Goal: Task Accomplishment & Management: Use online tool/utility

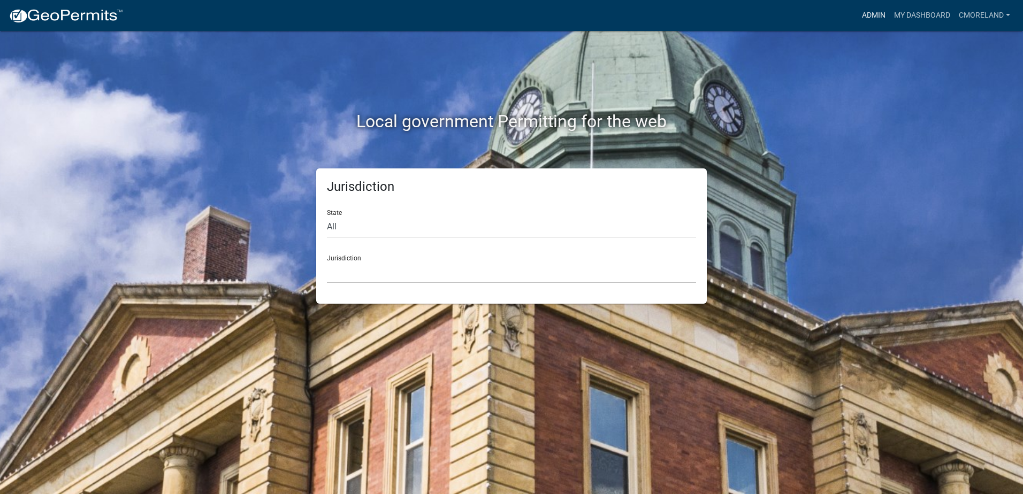
click at [872, 17] on link "Admin" at bounding box center [874, 15] width 32 height 20
click at [871, 16] on link "Admin" at bounding box center [874, 15] width 32 height 20
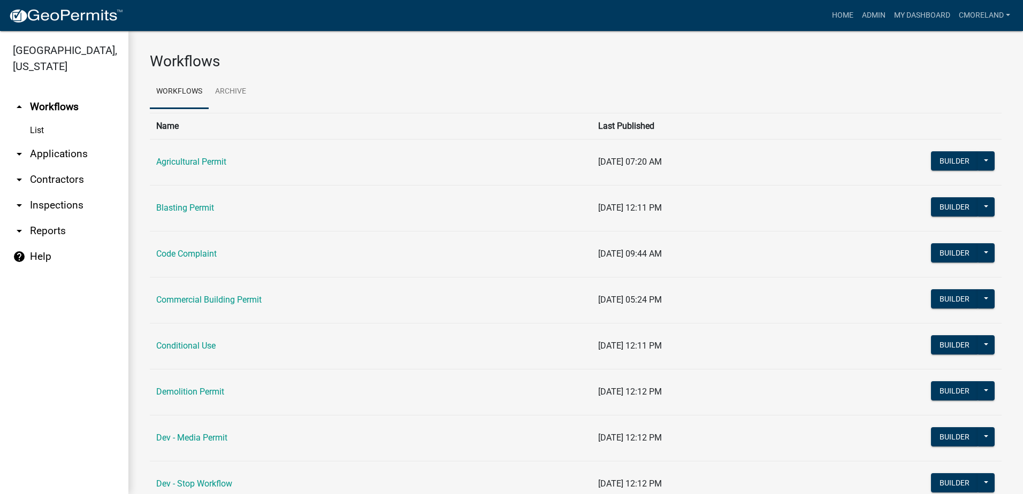
click at [64, 202] on link "arrow_drop_down Inspections" at bounding box center [64, 206] width 128 height 26
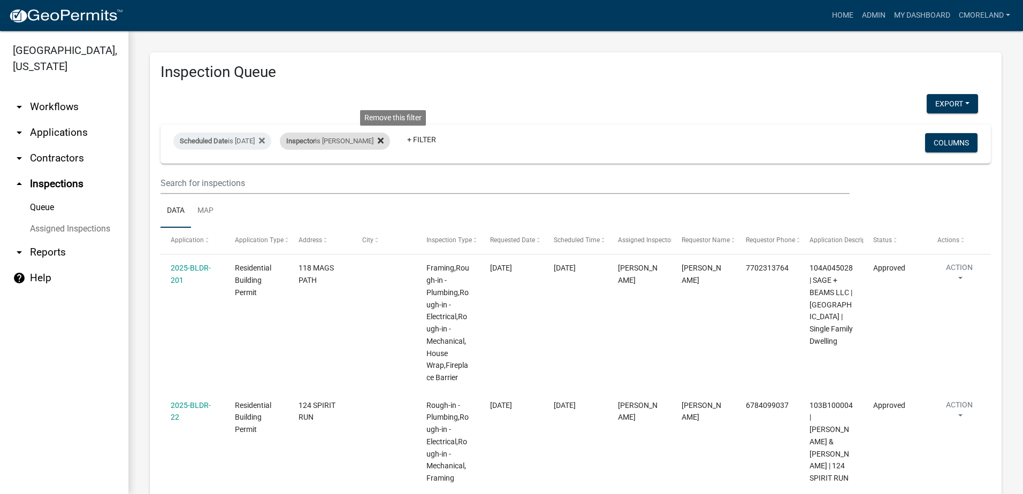
click at [384, 139] on icon at bounding box center [381, 141] width 6 height 6
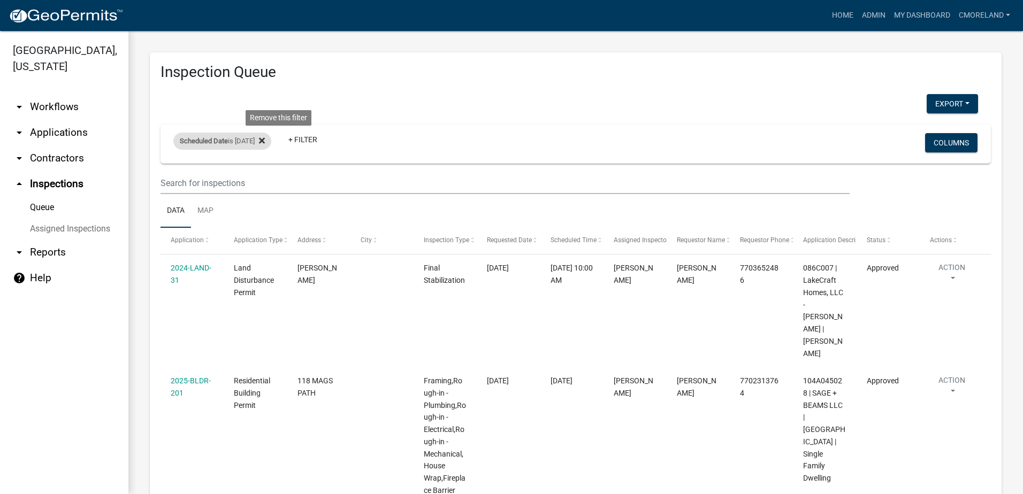
click at [265, 140] on icon at bounding box center [262, 141] width 6 height 6
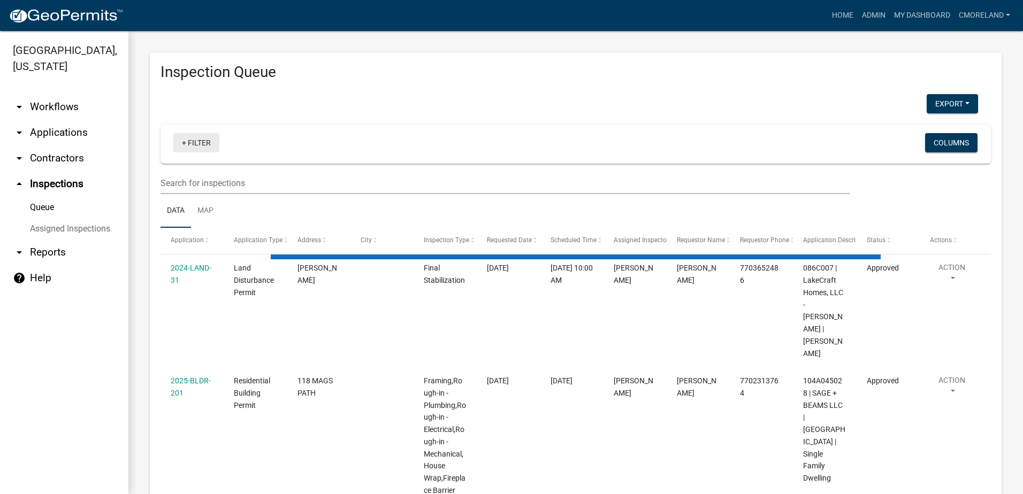
click at [199, 143] on link "+ Filter" at bounding box center [196, 142] width 46 height 19
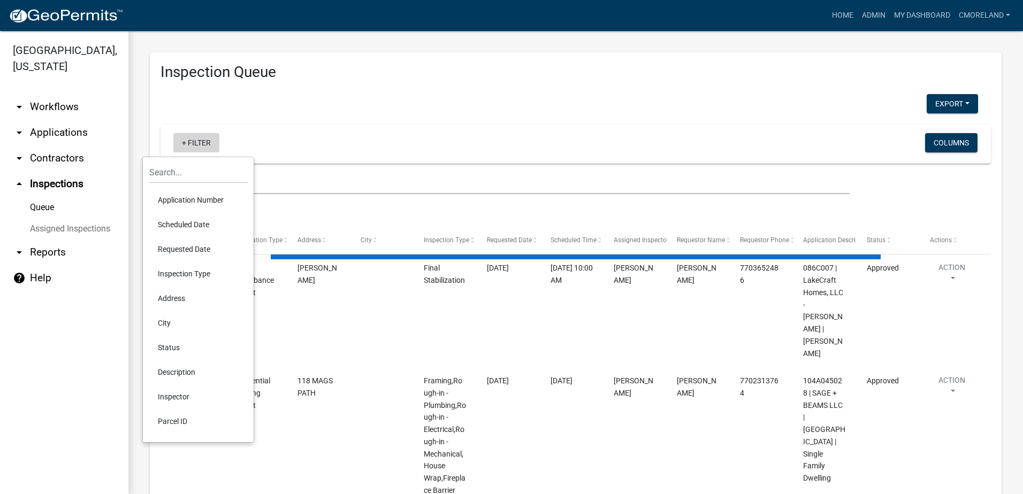
select select "2: 50"
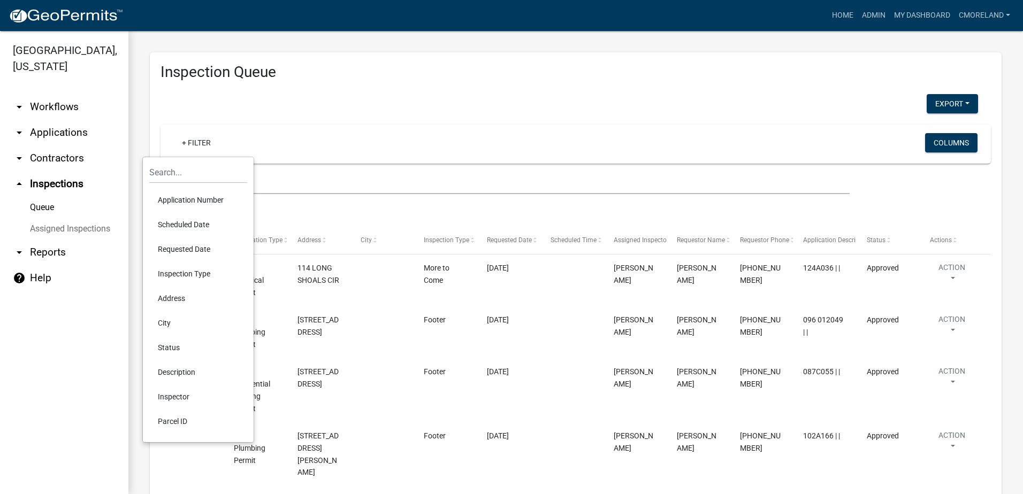
click at [187, 224] on li "Scheduled Date" at bounding box center [198, 224] width 98 height 25
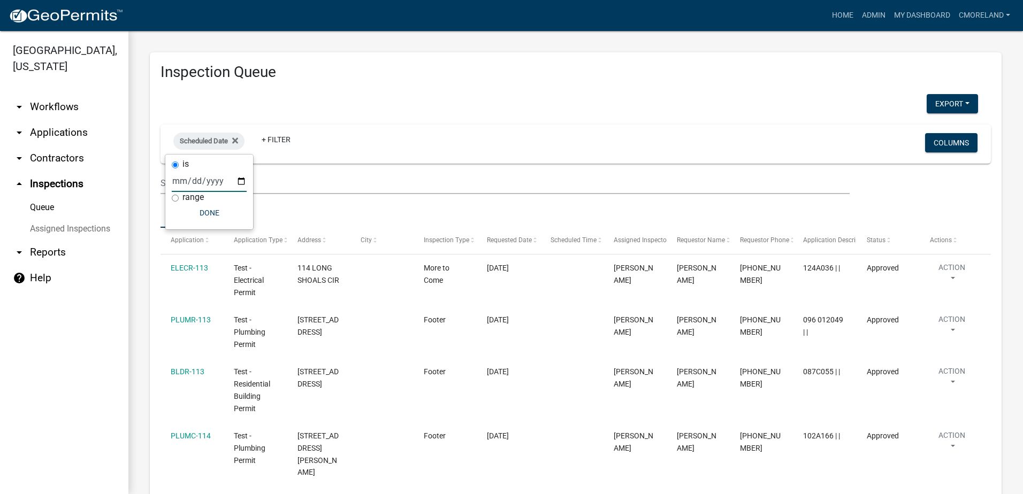
click at [240, 183] on input "date" at bounding box center [209, 181] width 75 height 22
type input "2025-09-22"
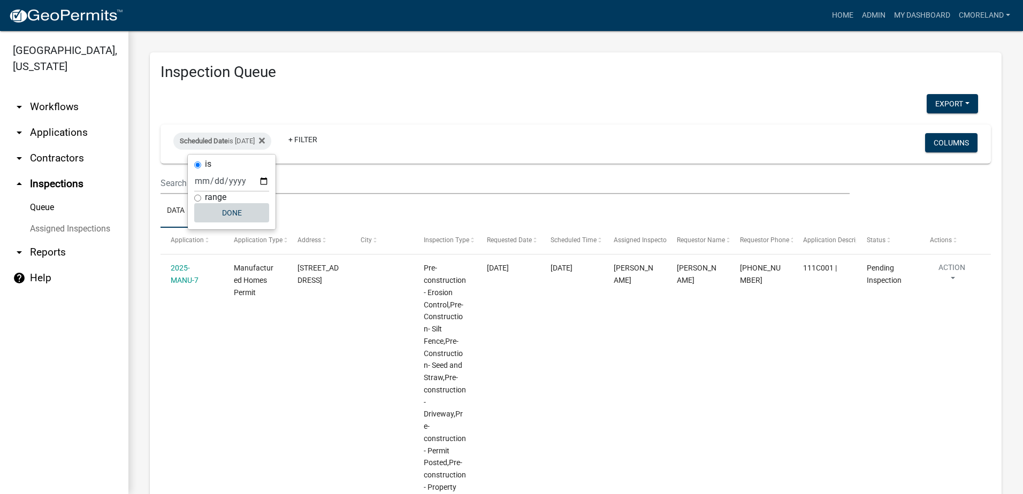
click at [235, 209] on button "Done" at bounding box center [231, 212] width 75 height 19
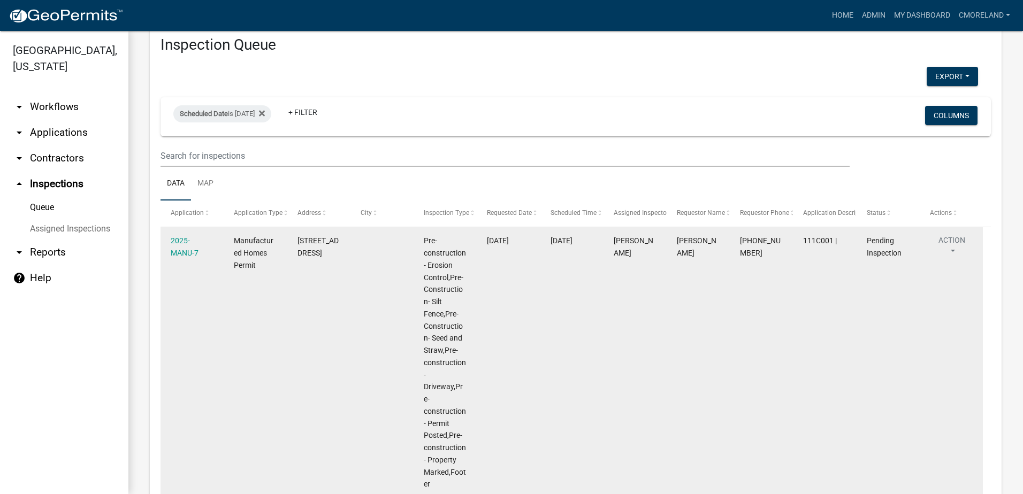
scroll to position [54, 0]
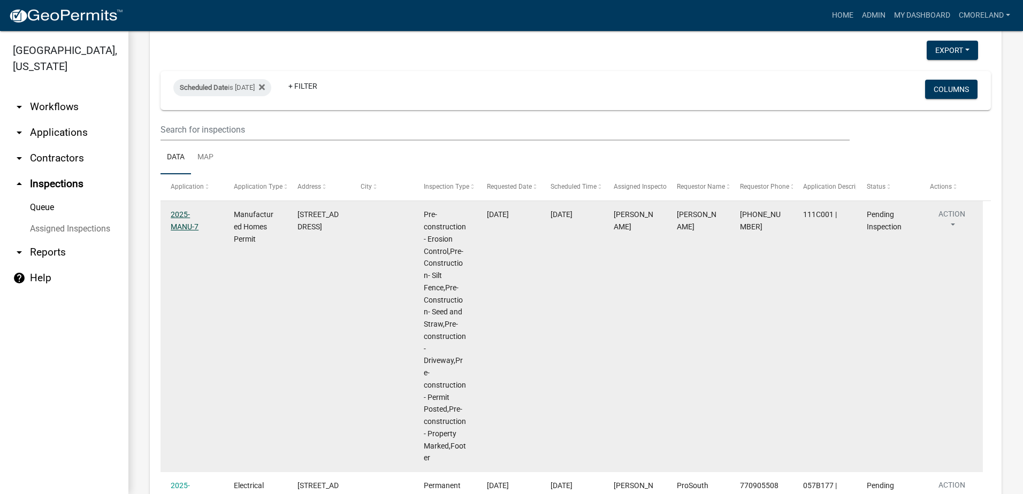
click at [196, 215] on link "2025-MANU-7" at bounding box center [185, 220] width 28 height 21
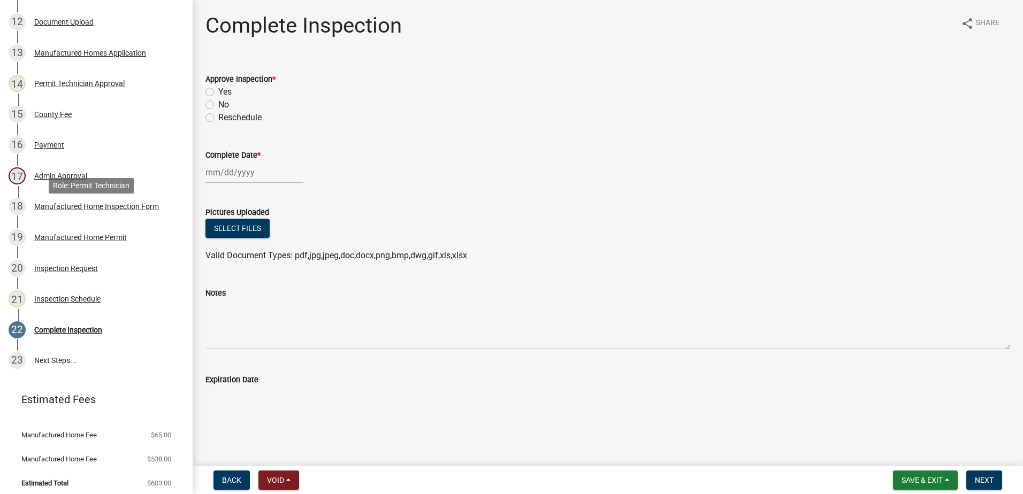
scroll to position [534, 0]
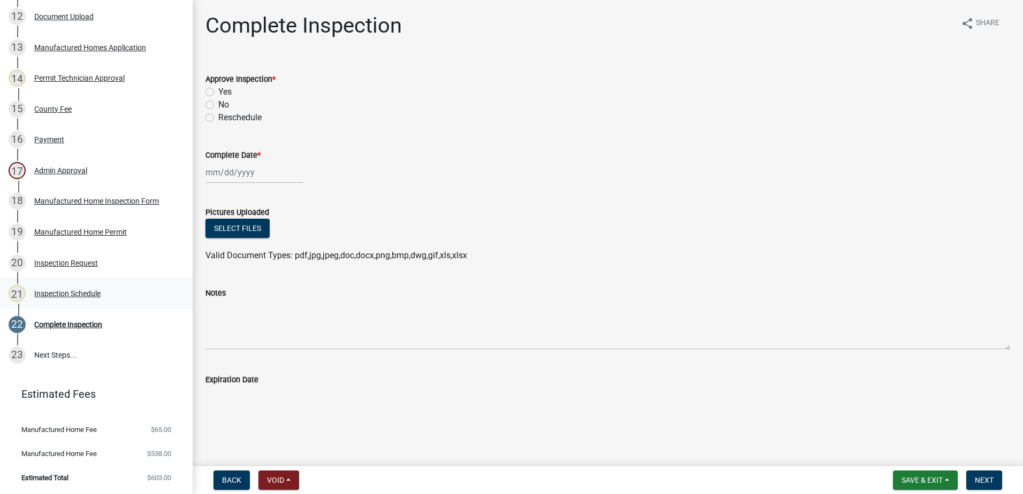
click at [72, 292] on div "Inspection Schedule" at bounding box center [67, 293] width 66 height 7
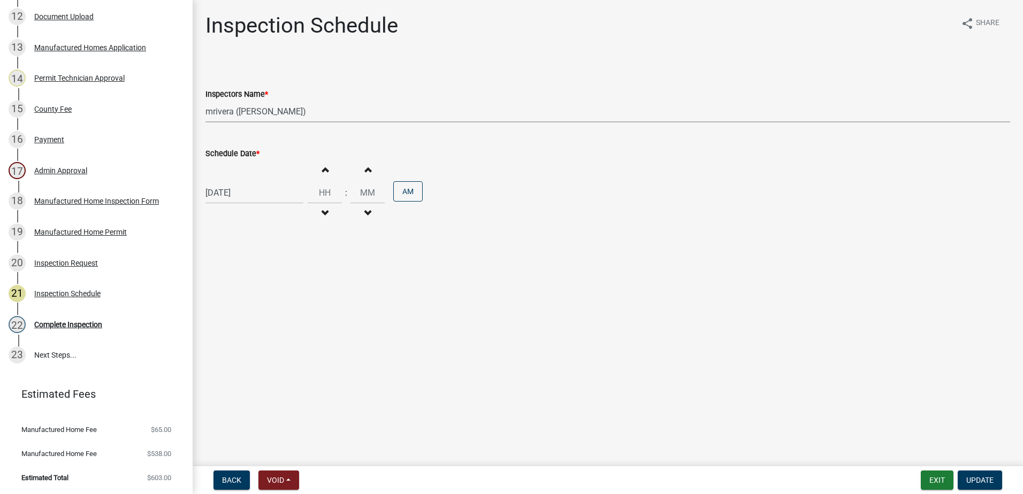
click at [311, 113] on select "Select Item... mrivera (Michele Rivera) StephanieM (Stephanie Morris ) QGrissom…" at bounding box center [607, 112] width 805 height 22
select select "a0ea4169-8540-4a2c-b9f4-cf4c1ffdeb95"
click at [205, 101] on select "Select Item... mrivera (Michele Rivera) StephanieM (Stephanie Morris ) QGrissom…" at bounding box center [607, 112] width 805 height 22
click at [988, 482] on span "Update" at bounding box center [979, 480] width 27 height 9
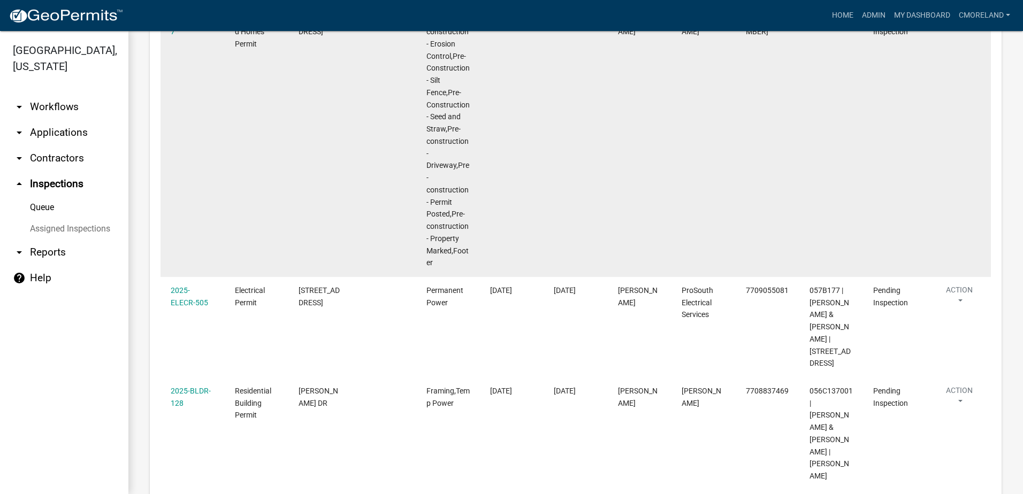
scroll to position [268, 0]
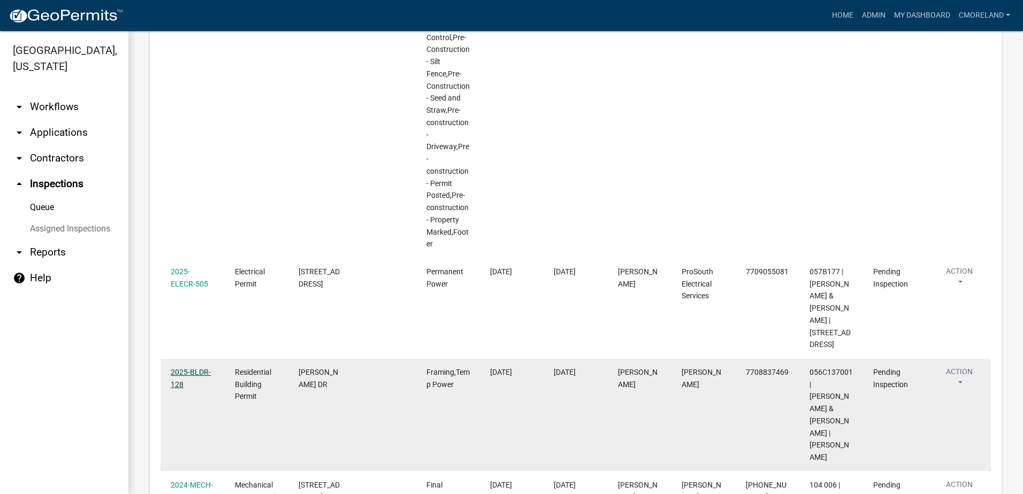
click at [193, 368] on link "2025-BLDR-128" at bounding box center [191, 378] width 40 height 21
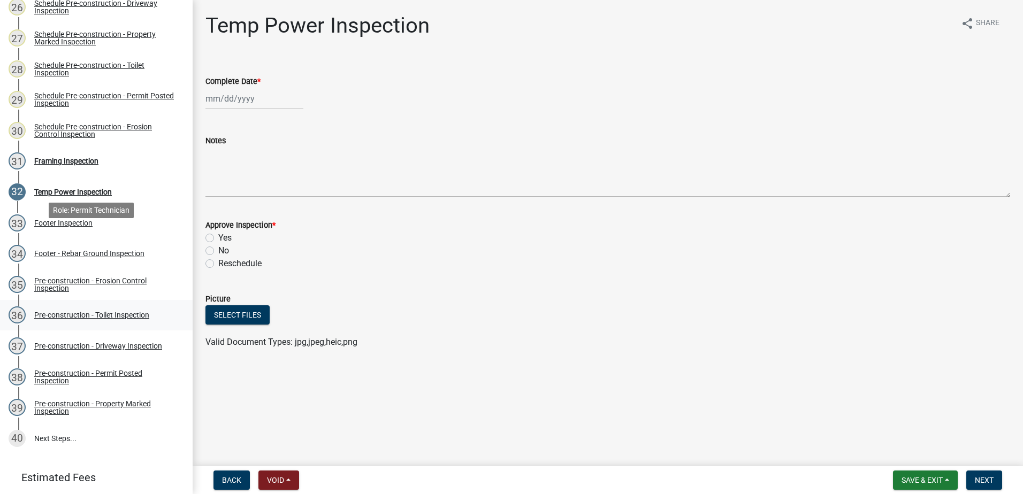
scroll to position [668, 0]
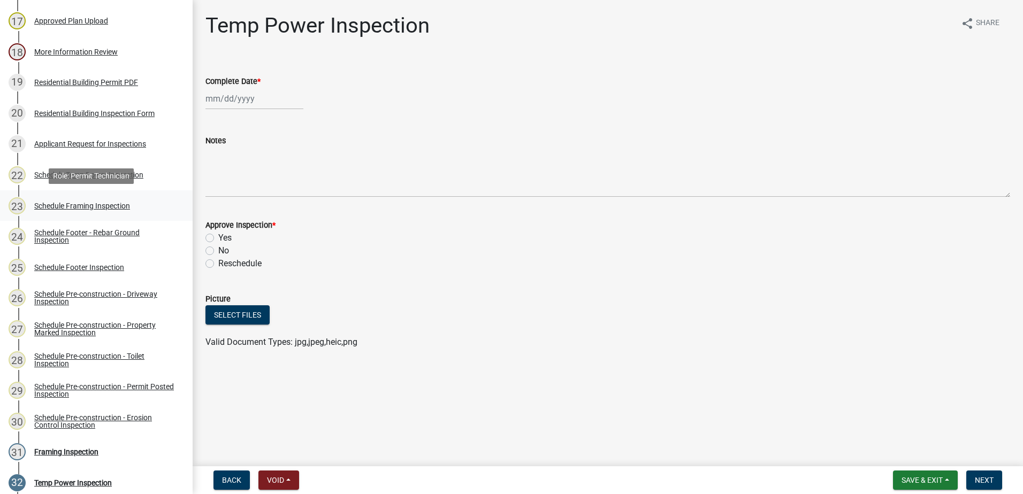
click at [87, 205] on div "Schedule Framing Inspection" at bounding box center [82, 205] width 96 height 7
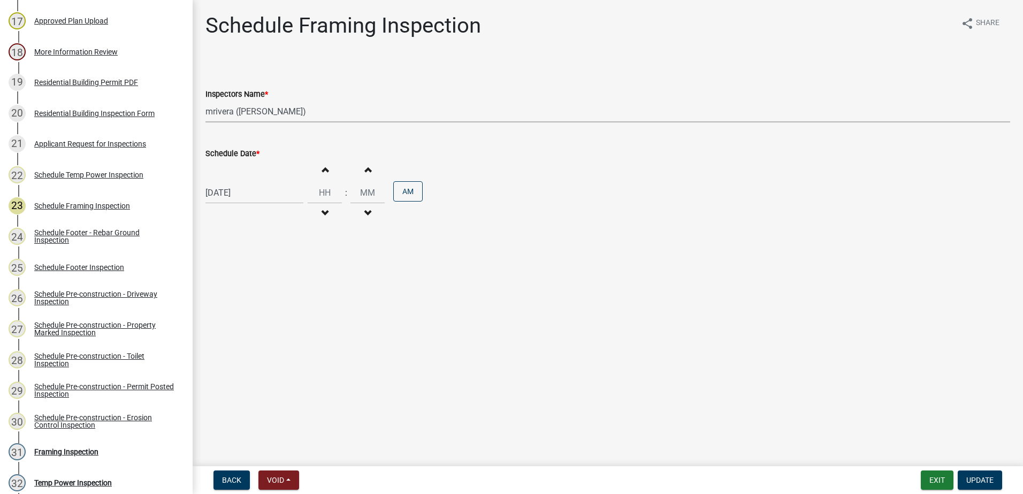
click at [308, 119] on select "Select Item... mrivera (Michele Rivera) StephanieM (Stephanie Morris ) QGrissom…" at bounding box center [607, 112] width 805 height 22
select select "a0ea4169-8540-4a2c-b9f4-cf4c1ffdeb95"
click at [205, 101] on select "Select Item... mrivera (Michele Rivera) StephanieM (Stephanie Morris ) QGrissom…" at bounding box center [607, 112] width 805 height 22
click at [981, 481] on span "Update" at bounding box center [979, 480] width 27 height 9
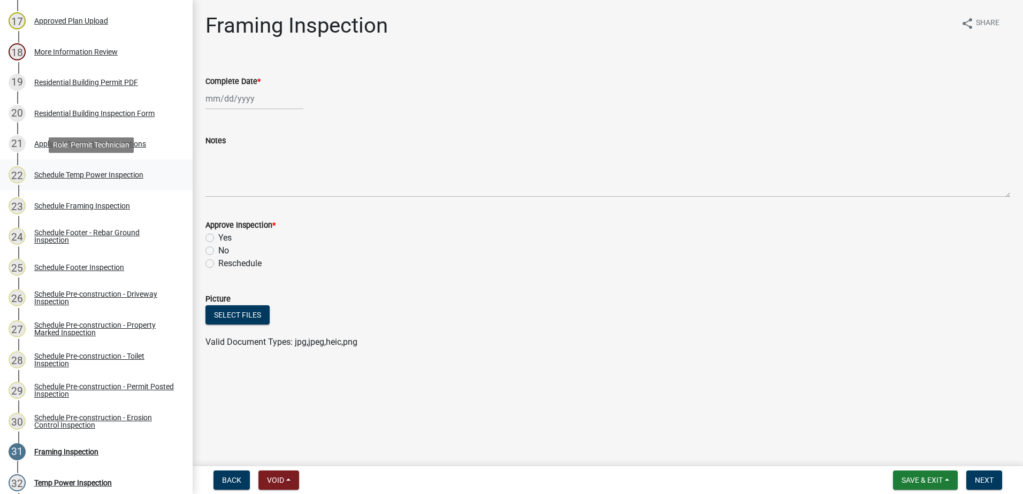
click at [97, 176] on div "Schedule Temp Power Inspection" at bounding box center [88, 174] width 109 height 7
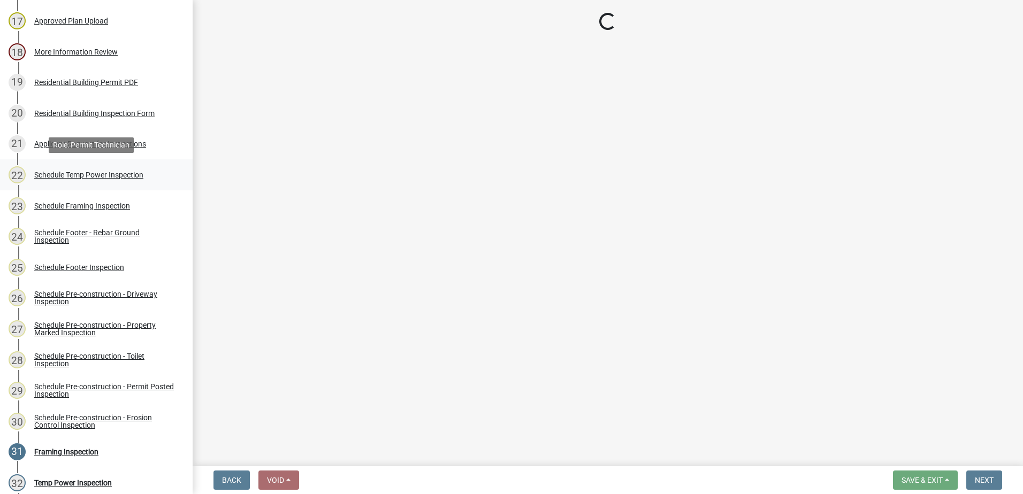
select select "a0ea4169-8540-4a2c-b9f4-cf4c1ffdeb95"
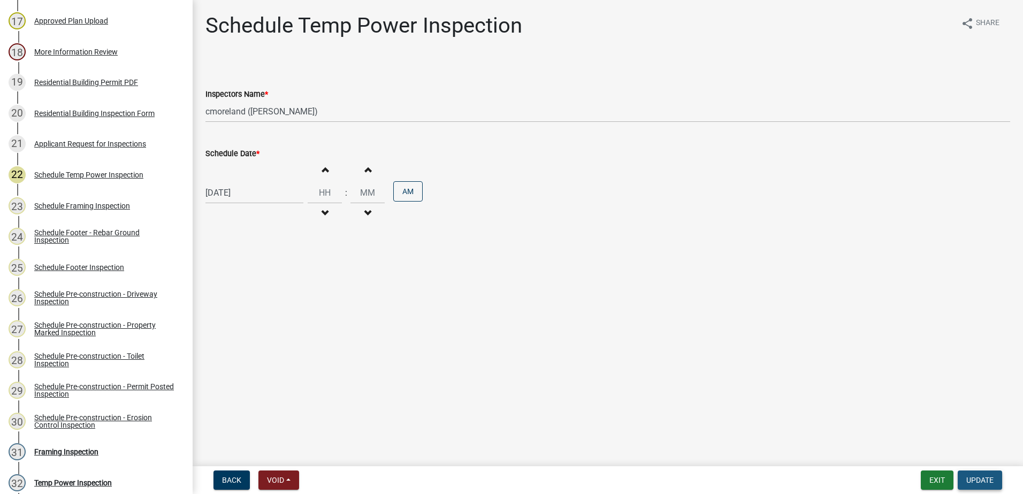
click at [977, 476] on span "Update" at bounding box center [979, 480] width 27 height 9
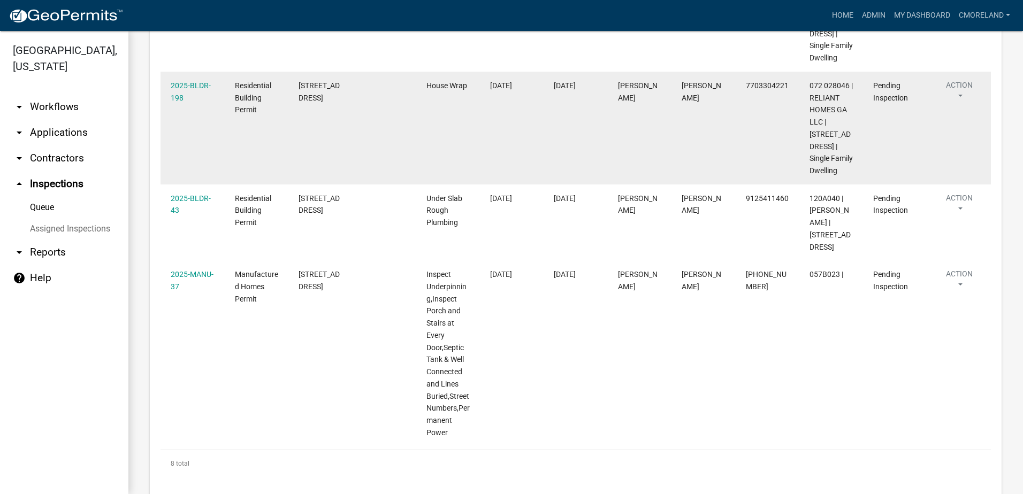
scroll to position [882, 0]
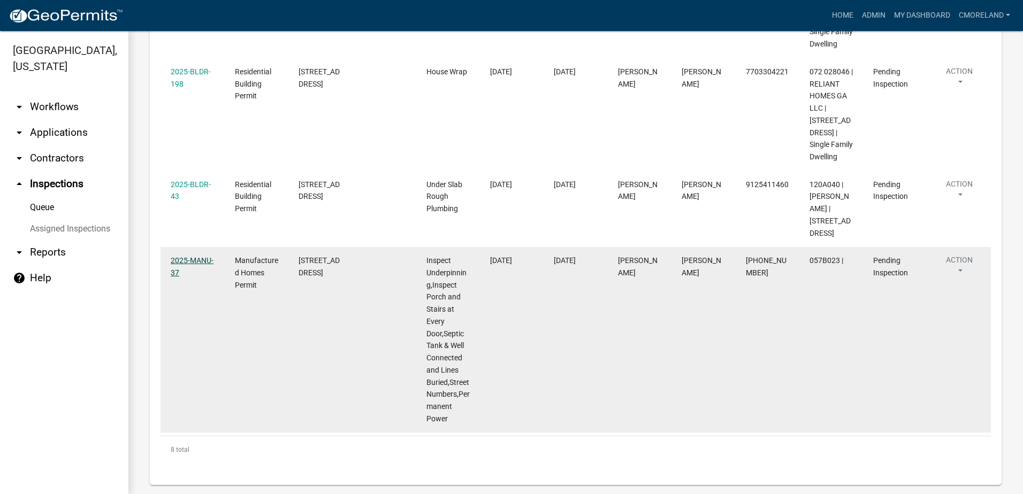
click at [194, 256] on link "2025-MANU-37" at bounding box center [192, 266] width 43 height 21
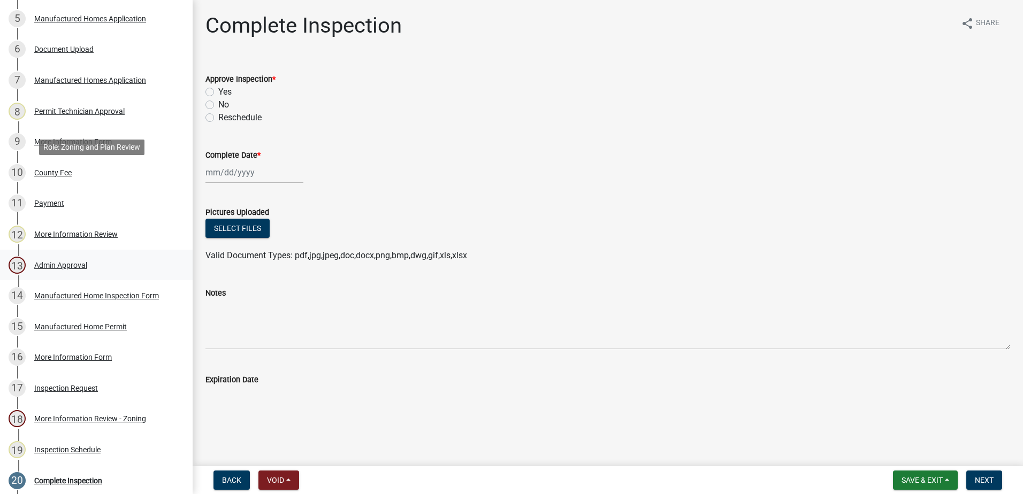
scroll to position [448, 0]
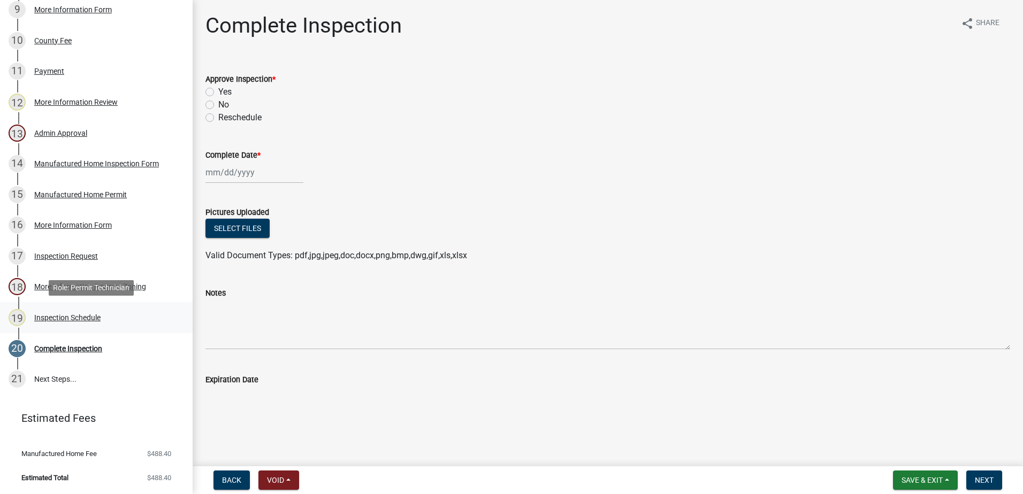
click at [81, 317] on div "Inspection Schedule" at bounding box center [67, 317] width 66 height 7
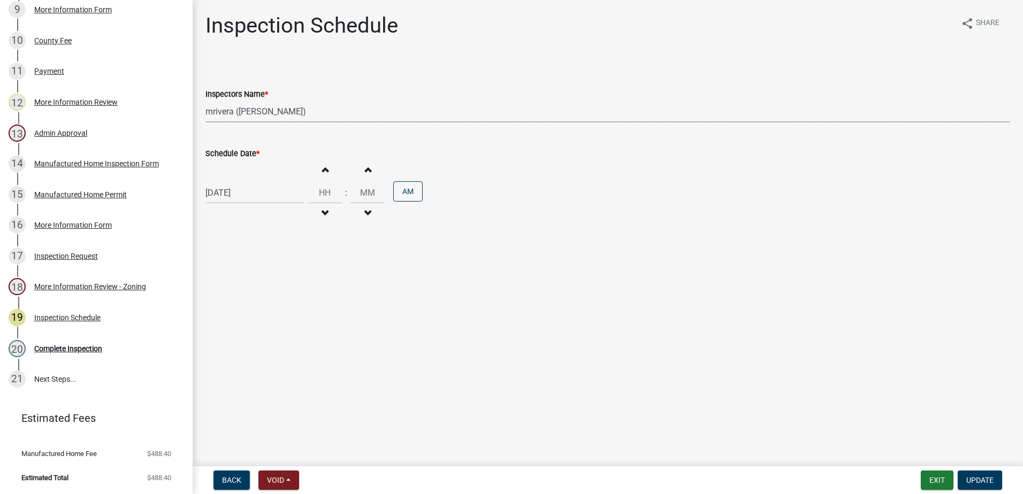
click at [309, 113] on select "Select Item... mrivera (Michele Rivera) StephanieM (Stephanie Morris ) QGrissom…" at bounding box center [607, 112] width 805 height 22
select select "a0ea4169-8540-4a2c-b9f4-cf4c1ffdeb95"
click at [205, 101] on select "Select Item... mrivera (Michele Rivera) StephanieM (Stephanie Morris ) QGrissom…" at bounding box center [607, 112] width 805 height 22
click at [984, 483] on span "Update" at bounding box center [979, 480] width 27 height 9
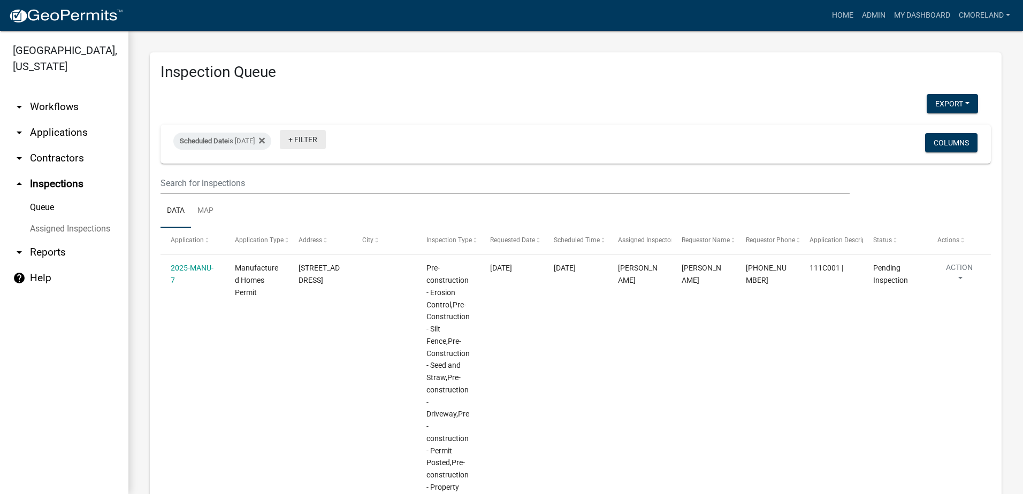
click at [326, 140] on link "+ Filter" at bounding box center [303, 139] width 46 height 19
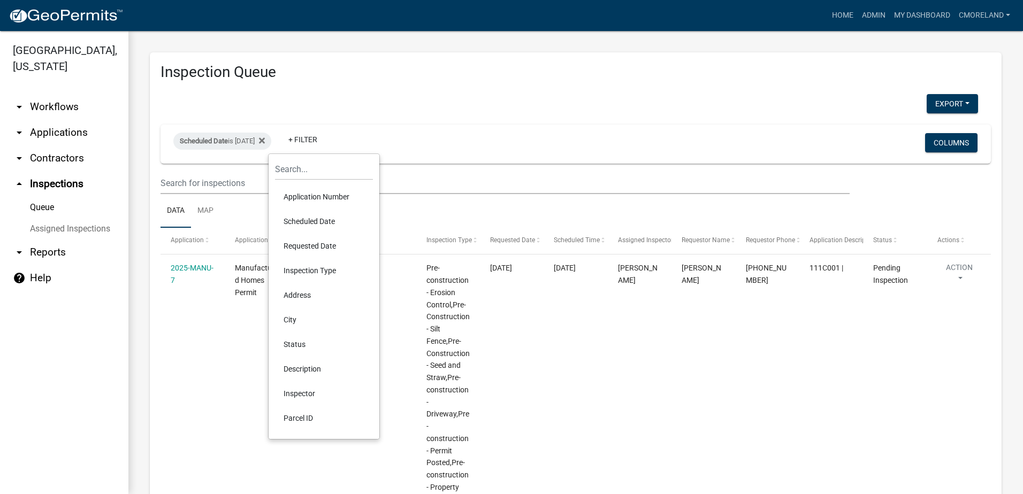
click at [302, 391] on li "Inspector" at bounding box center [324, 394] width 98 height 25
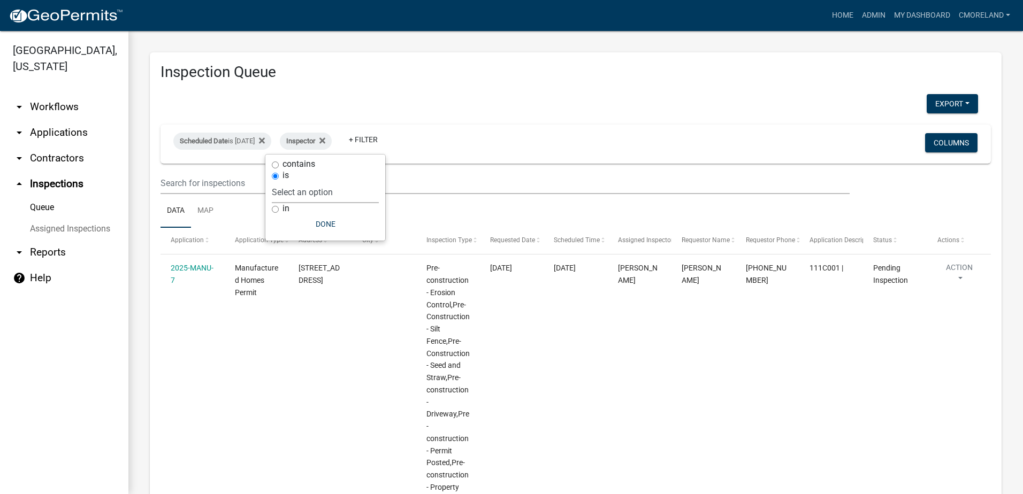
click at [354, 192] on select "Select an option None Michele Rivera Dorothy Evans Stephanie Morris Quistan Jam…" at bounding box center [325, 192] width 107 height 22
select select "07642ab0-564c-47bb-824b-0ccf2da83593"
click at [299, 181] on select "Select an option None Michele Rivera Dorothy Evans Stephanie Morris Quistan Jam…" at bounding box center [325, 192] width 107 height 22
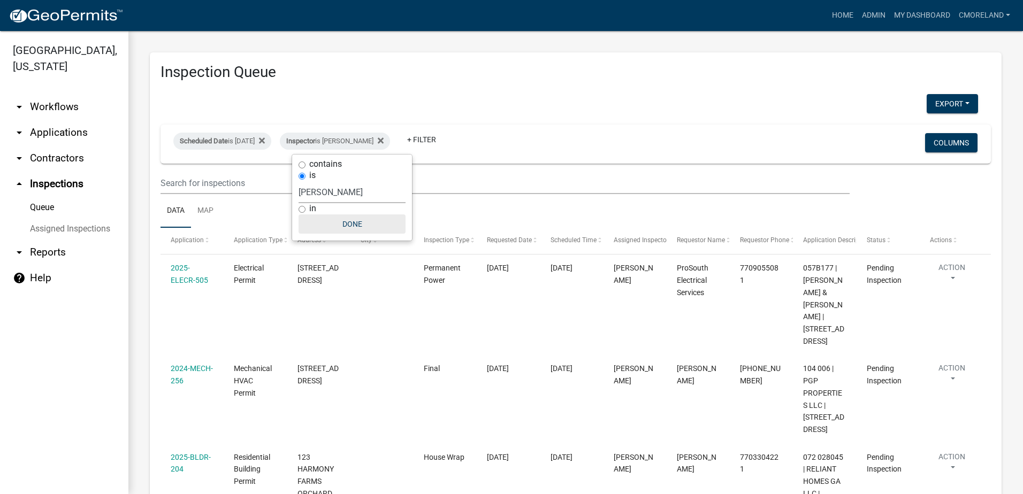
click at [337, 224] on button "Done" at bounding box center [352, 224] width 107 height 19
click at [936, 102] on button "Export" at bounding box center [952, 103] width 51 height 19
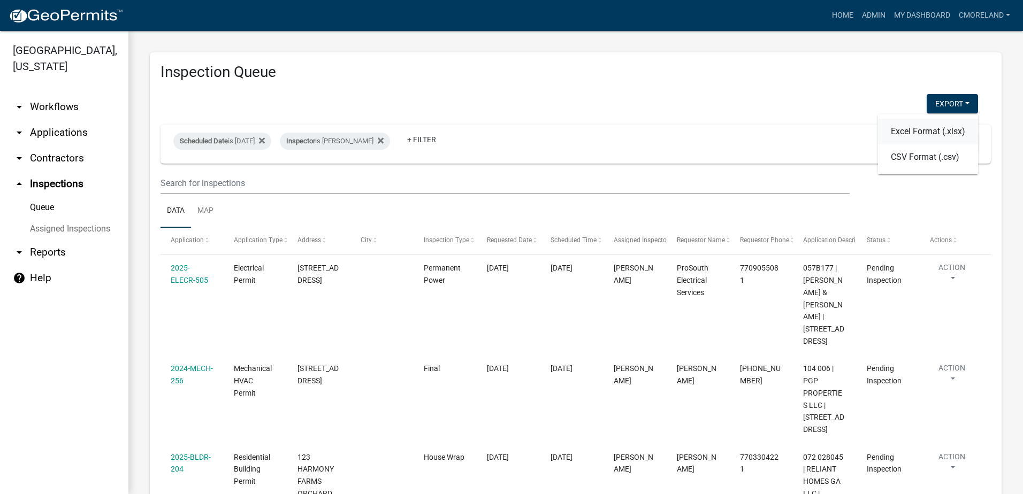
click at [916, 131] on button "Excel Format (.xlsx)" at bounding box center [928, 132] width 100 height 26
drag, startPoint x: 579, startPoint y: 87, endPoint x: 583, endPoint y: 94, distance: 8.4
click at [583, 94] on div "Inspection Queue Export Excel Format (.xlsx) CSV Format (.csv) Scheduled Date i…" at bounding box center [576, 437] width 852 height 770
click at [384, 139] on icon at bounding box center [381, 141] width 6 height 6
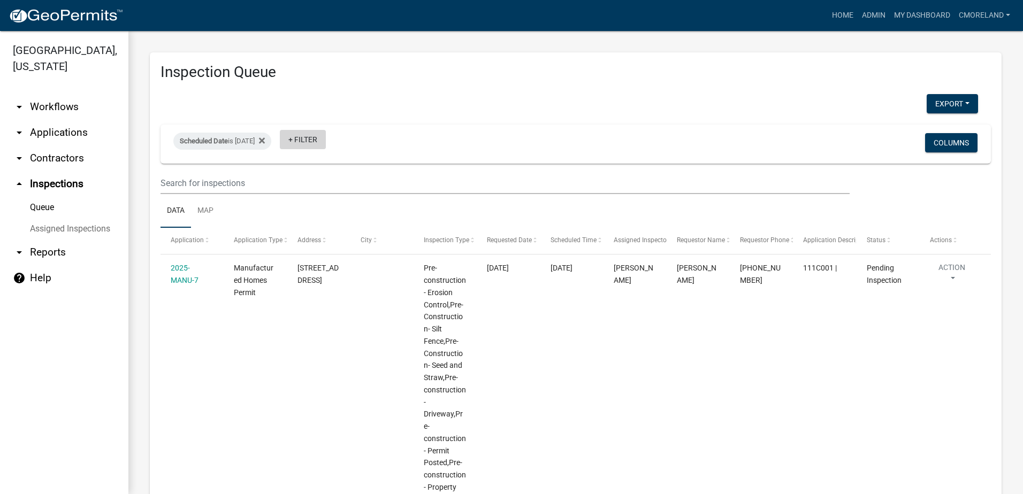
click at [326, 141] on link "+ Filter" at bounding box center [303, 139] width 46 height 19
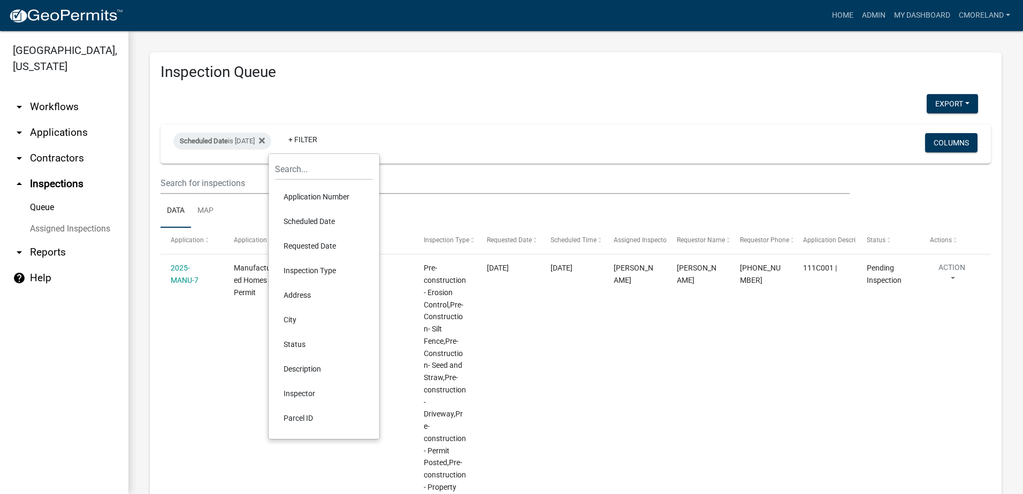
click at [304, 394] on li "Inspector" at bounding box center [324, 394] width 98 height 25
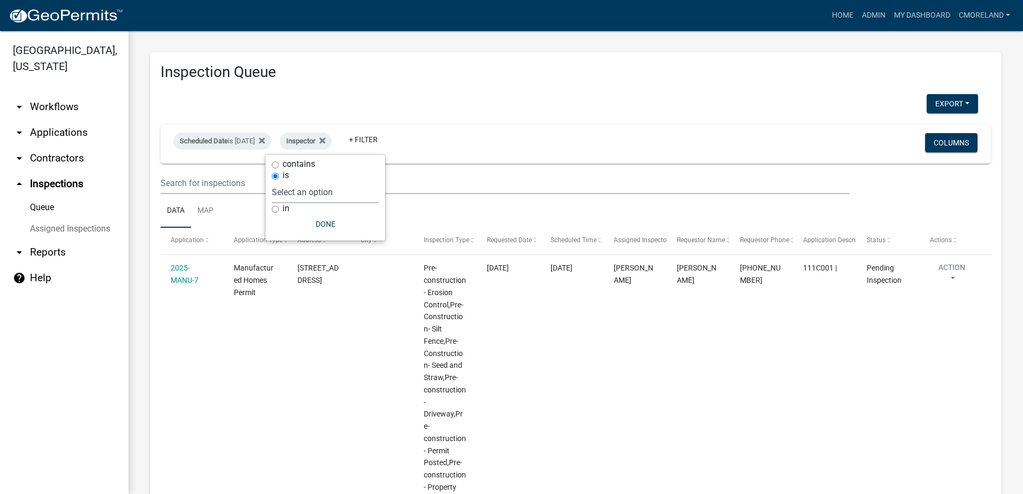
click at [352, 187] on select "Select an option None Michele Rivera Dorothy Evans Stephanie Morris Quistan Jam…" at bounding box center [325, 192] width 107 height 22
select select "a0ea4169-8540-4a2c-b9f4-cf4c1ffdeb95"
click at [303, 181] on select "Select an option None Michele Rivera Dorothy Evans Stephanie Morris Quistan Jam…" at bounding box center [325, 192] width 107 height 22
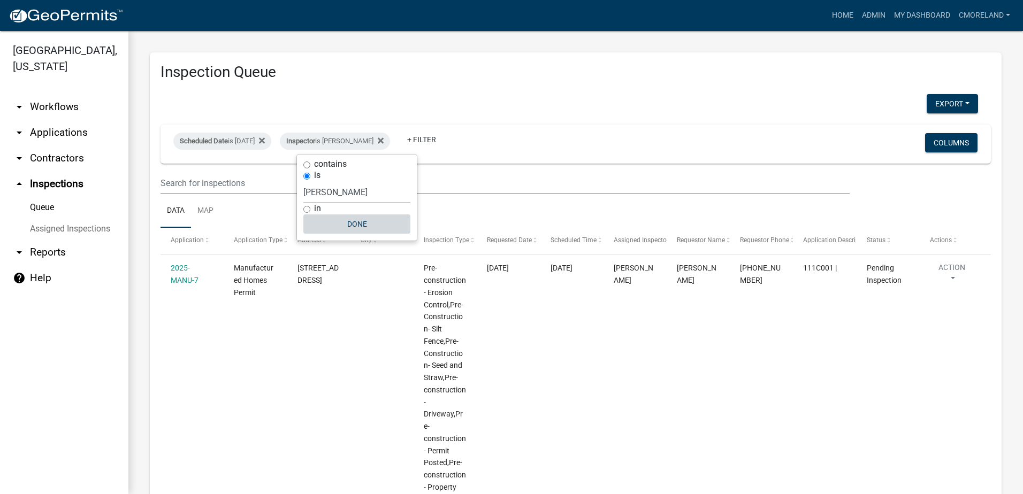
click at [356, 223] on button "Done" at bounding box center [356, 224] width 107 height 19
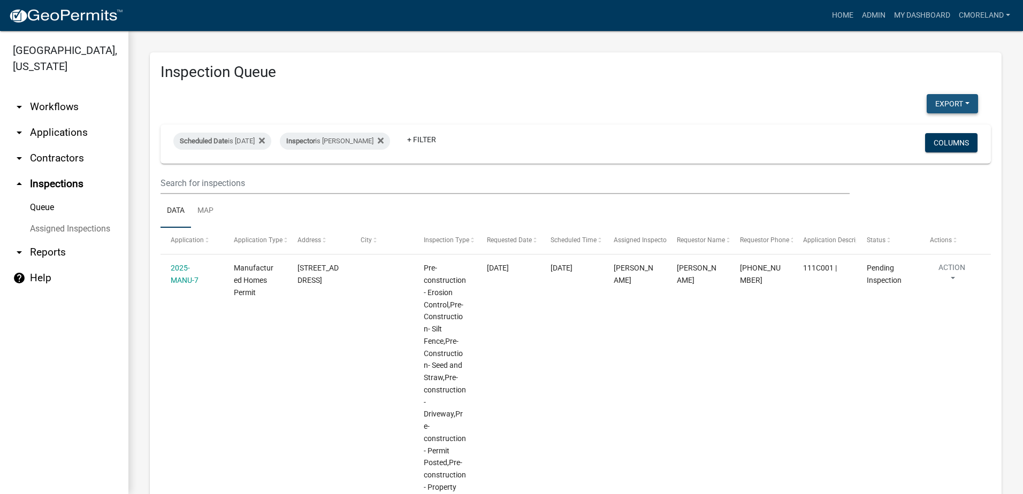
click at [940, 102] on button "Export" at bounding box center [952, 103] width 51 height 19
click at [922, 131] on button "Excel Format (.xlsx)" at bounding box center [928, 132] width 100 height 26
click at [726, 81] on h3 "Inspection Queue" at bounding box center [576, 72] width 831 height 18
